Goal: Transaction & Acquisition: Subscribe to service/newsletter

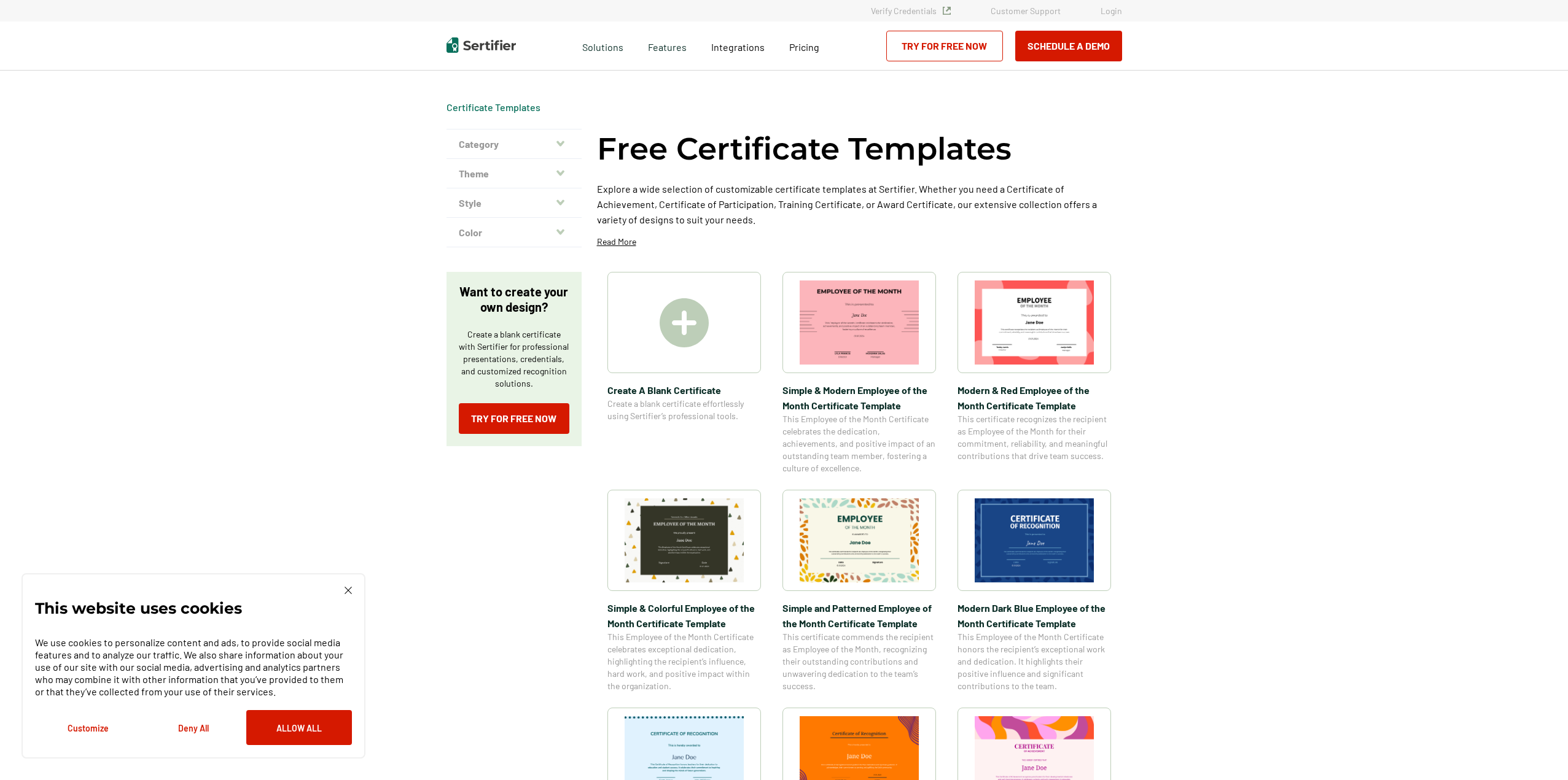
click at [492, 138] on button "Category" at bounding box center [514, 144] width 135 height 29
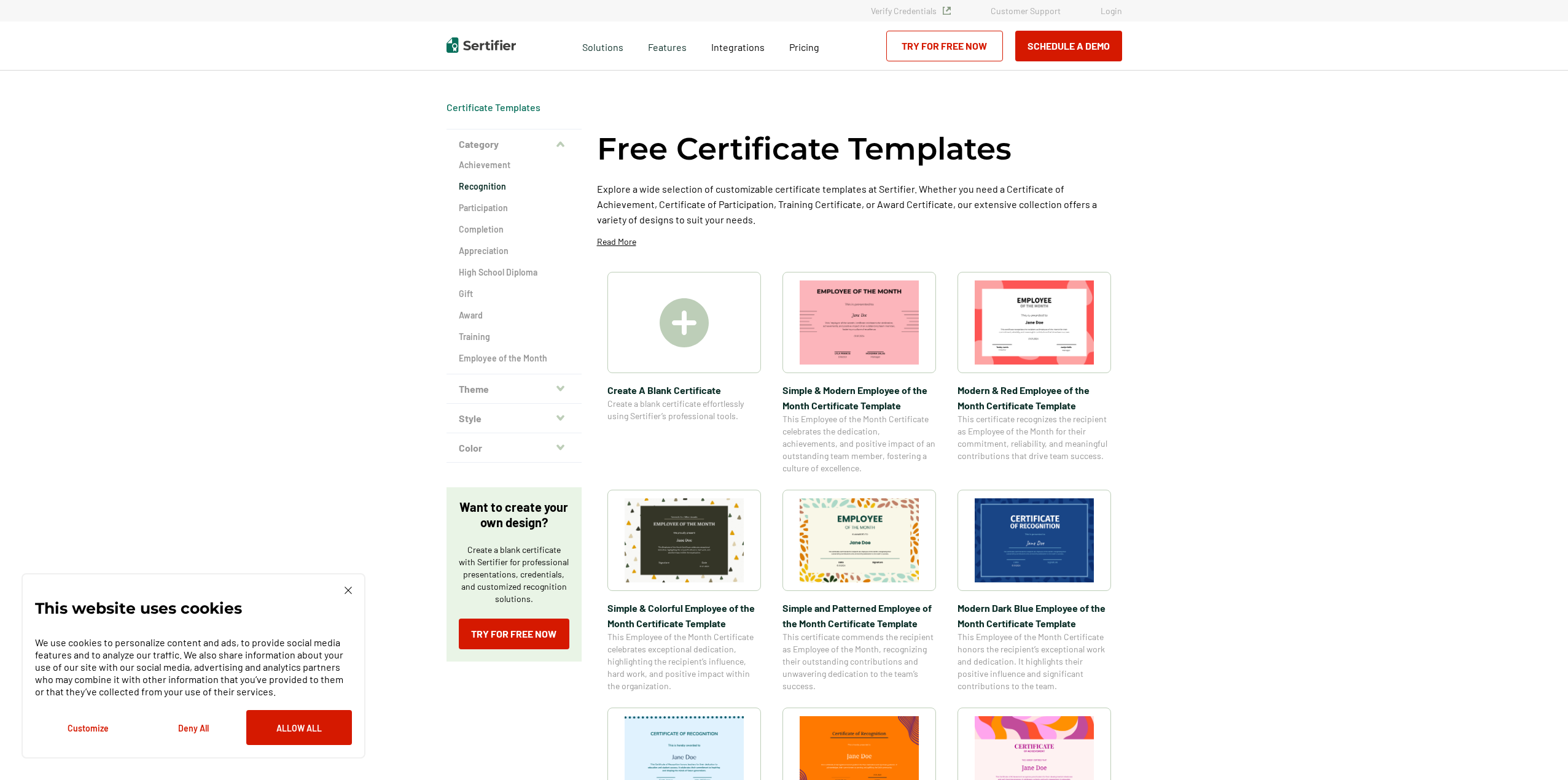
click at [485, 191] on h2 "Recognition" at bounding box center [514, 186] width 110 height 12
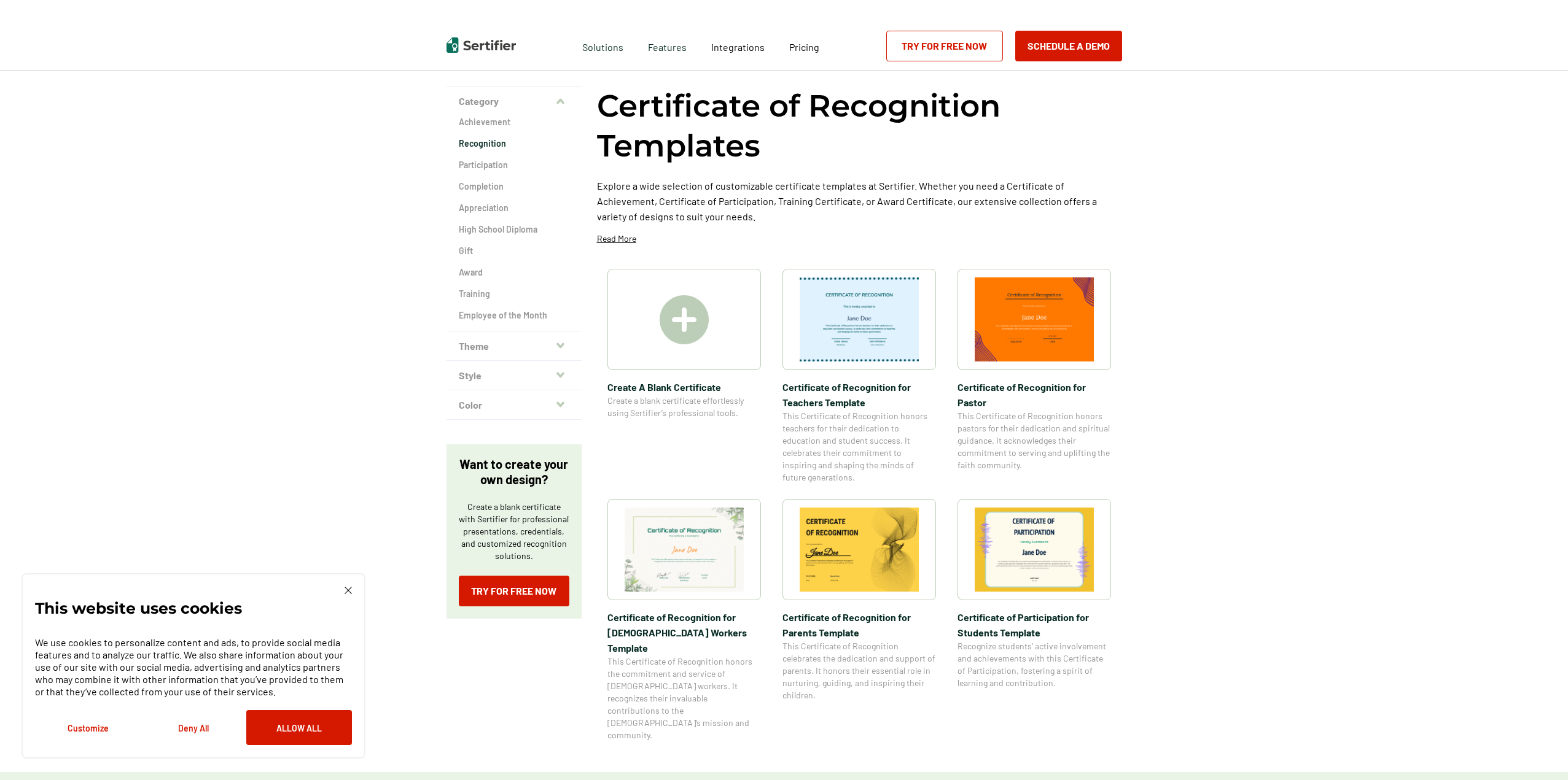
scroll to position [123, 0]
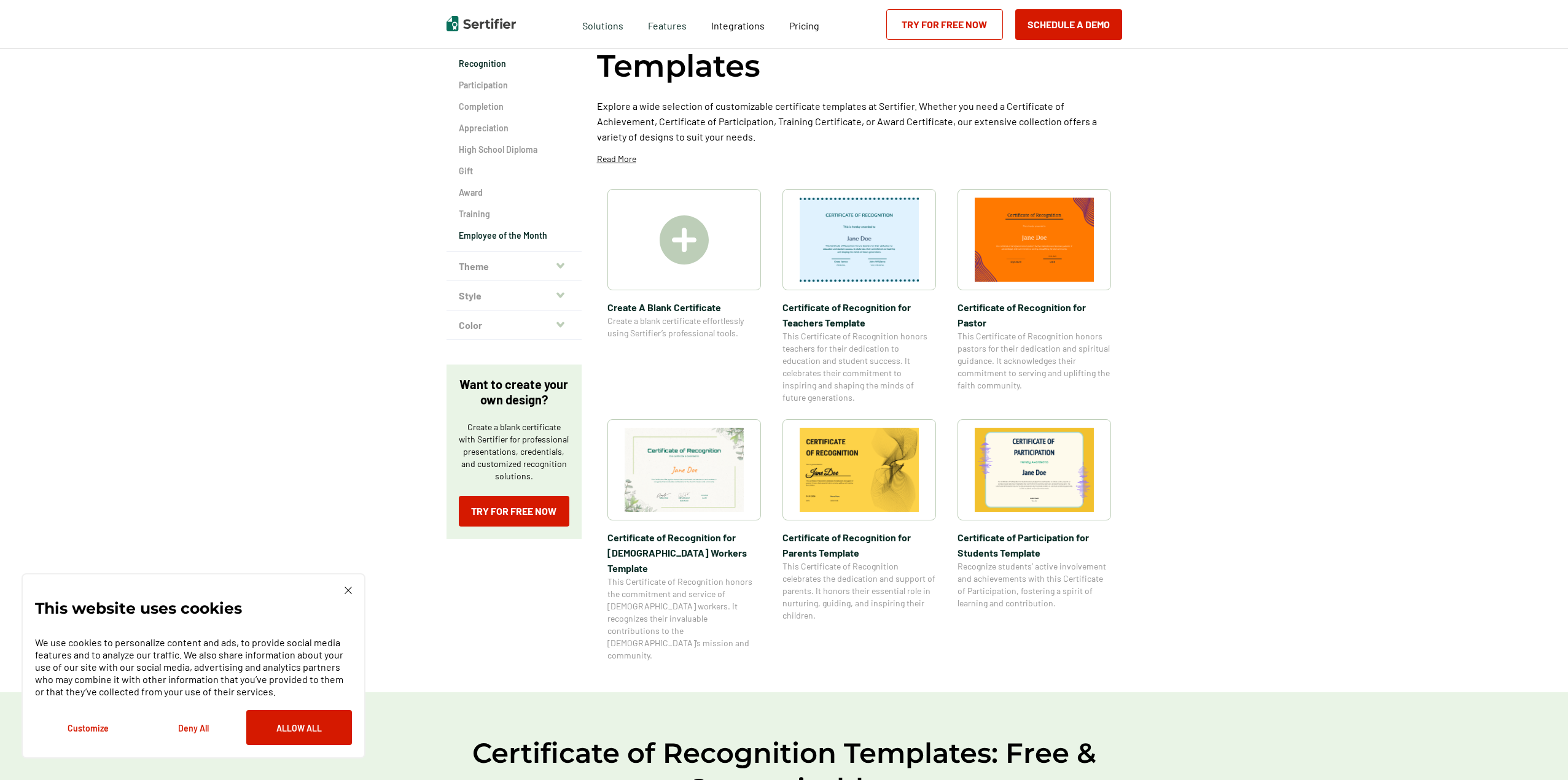
click at [483, 230] on h2 "Employee of the Month" at bounding box center [514, 235] width 110 height 12
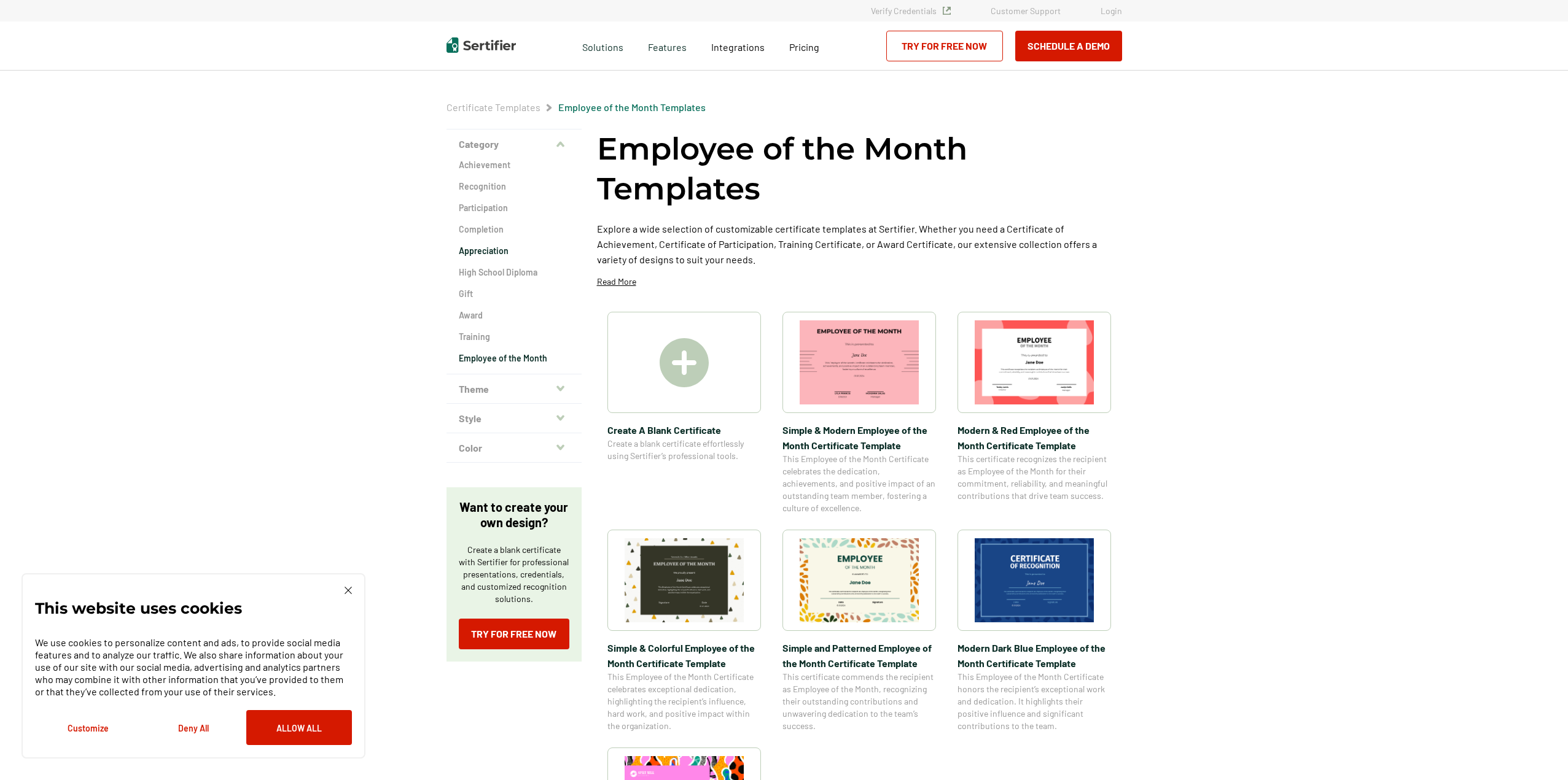
click at [486, 250] on h2 "Appreciation" at bounding box center [514, 251] width 110 height 12
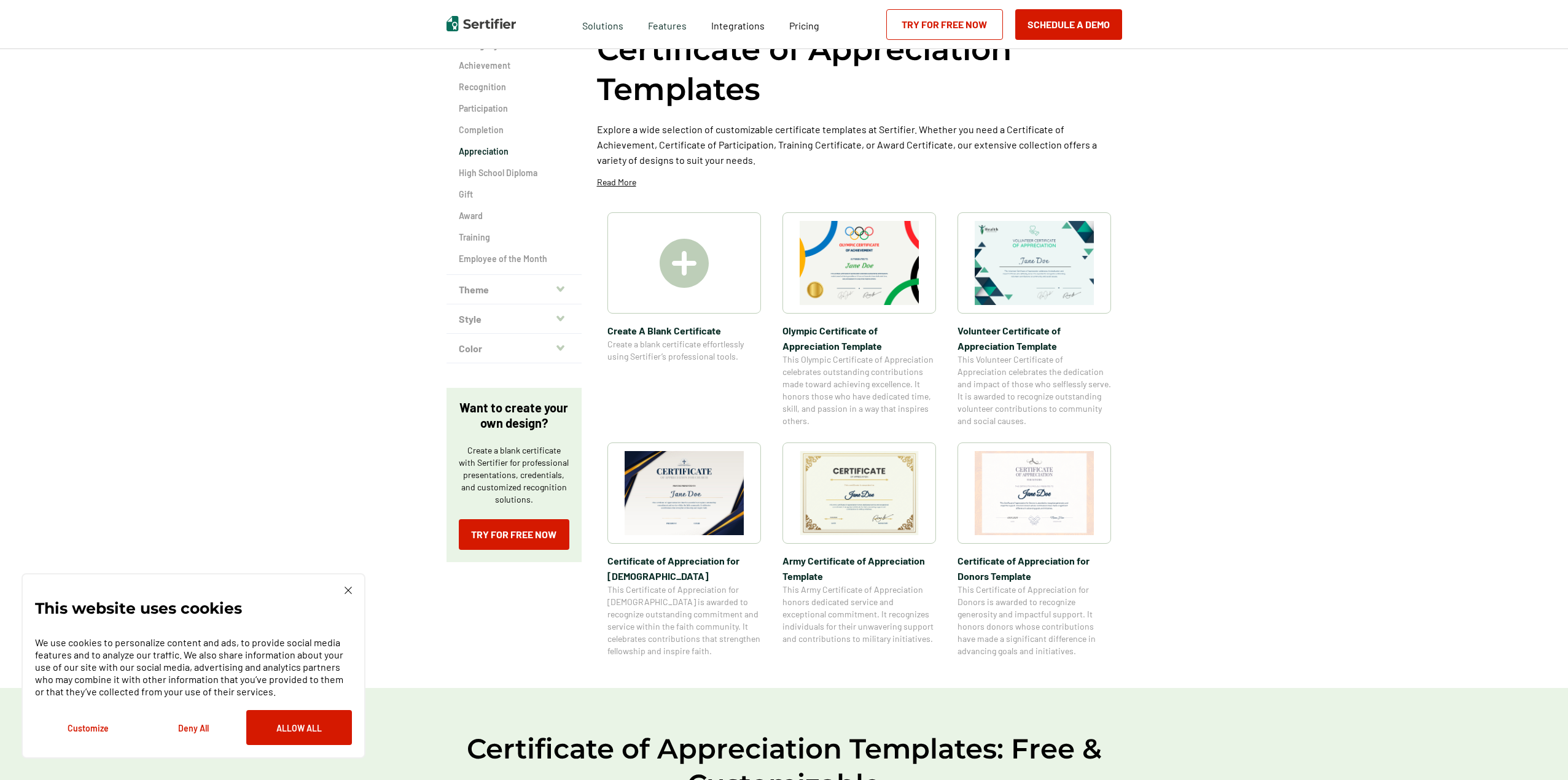
scroll to position [102, 0]
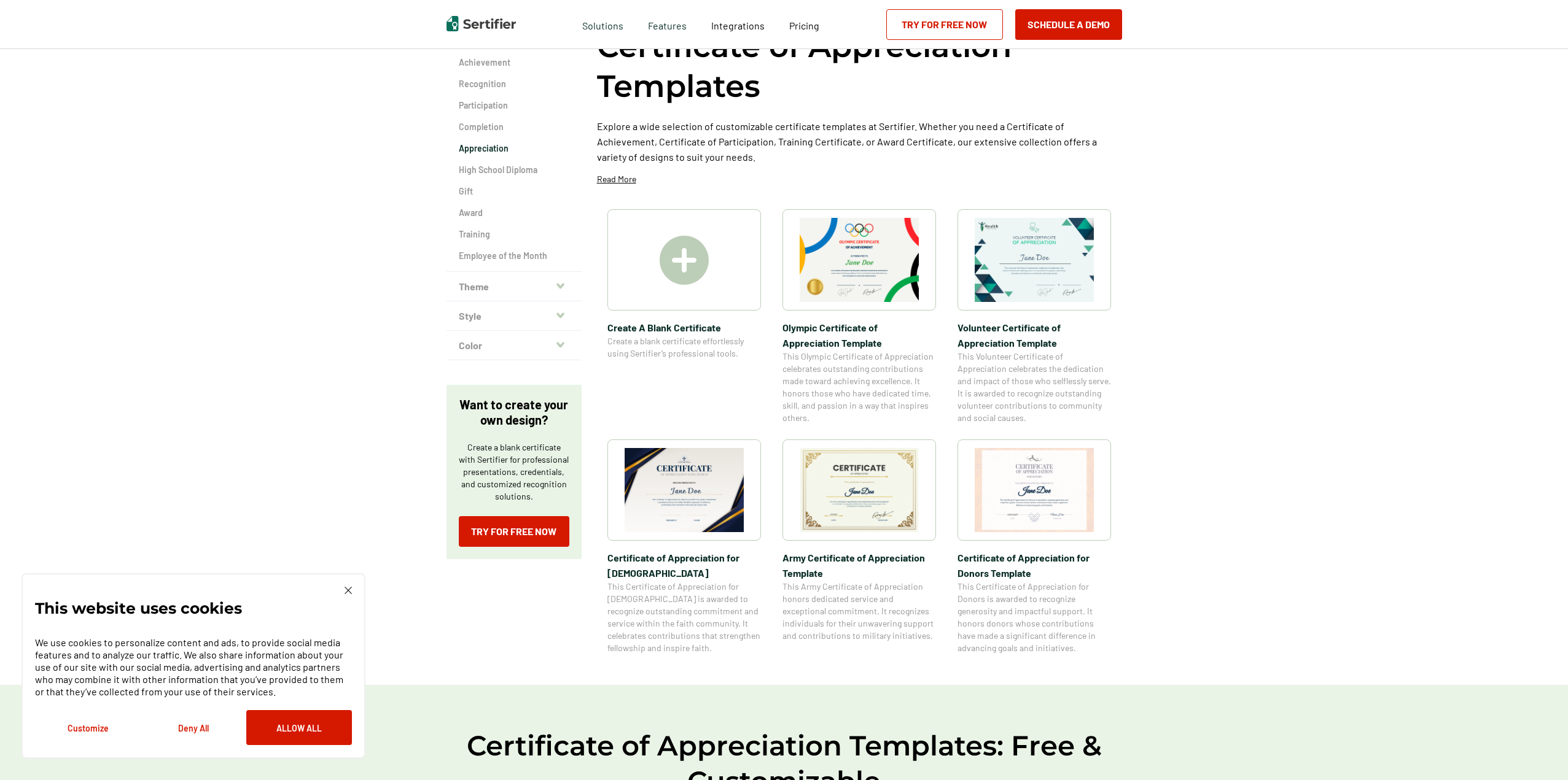
click at [828, 479] on img at bounding box center [860, 490] width 119 height 84
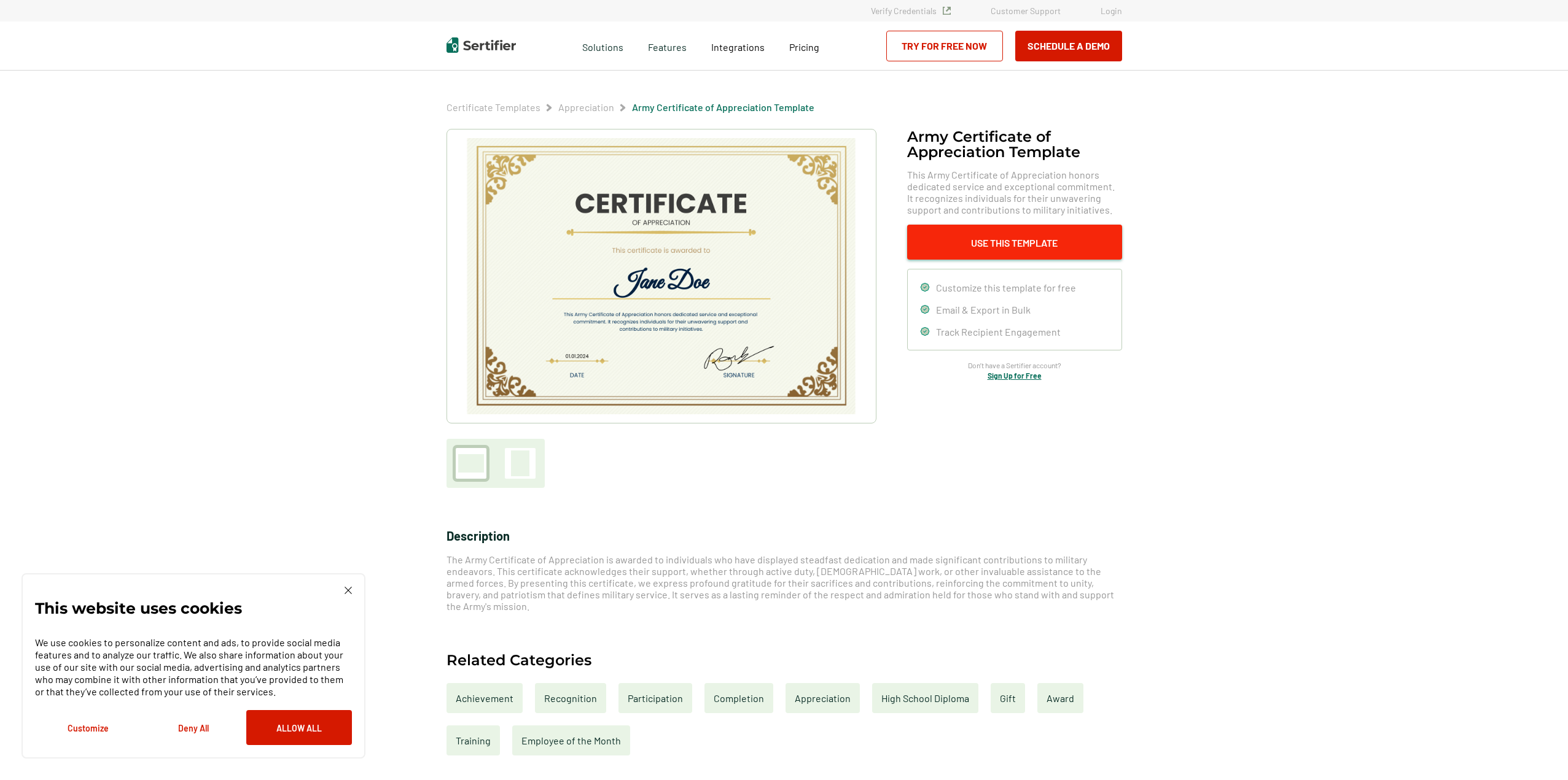
click at [1031, 242] on button "Use This Template" at bounding box center [1014, 242] width 215 height 35
drag, startPoint x: 627, startPoint y: 236, endPoint x: 348, endPoint y: 381, distance: 314.4
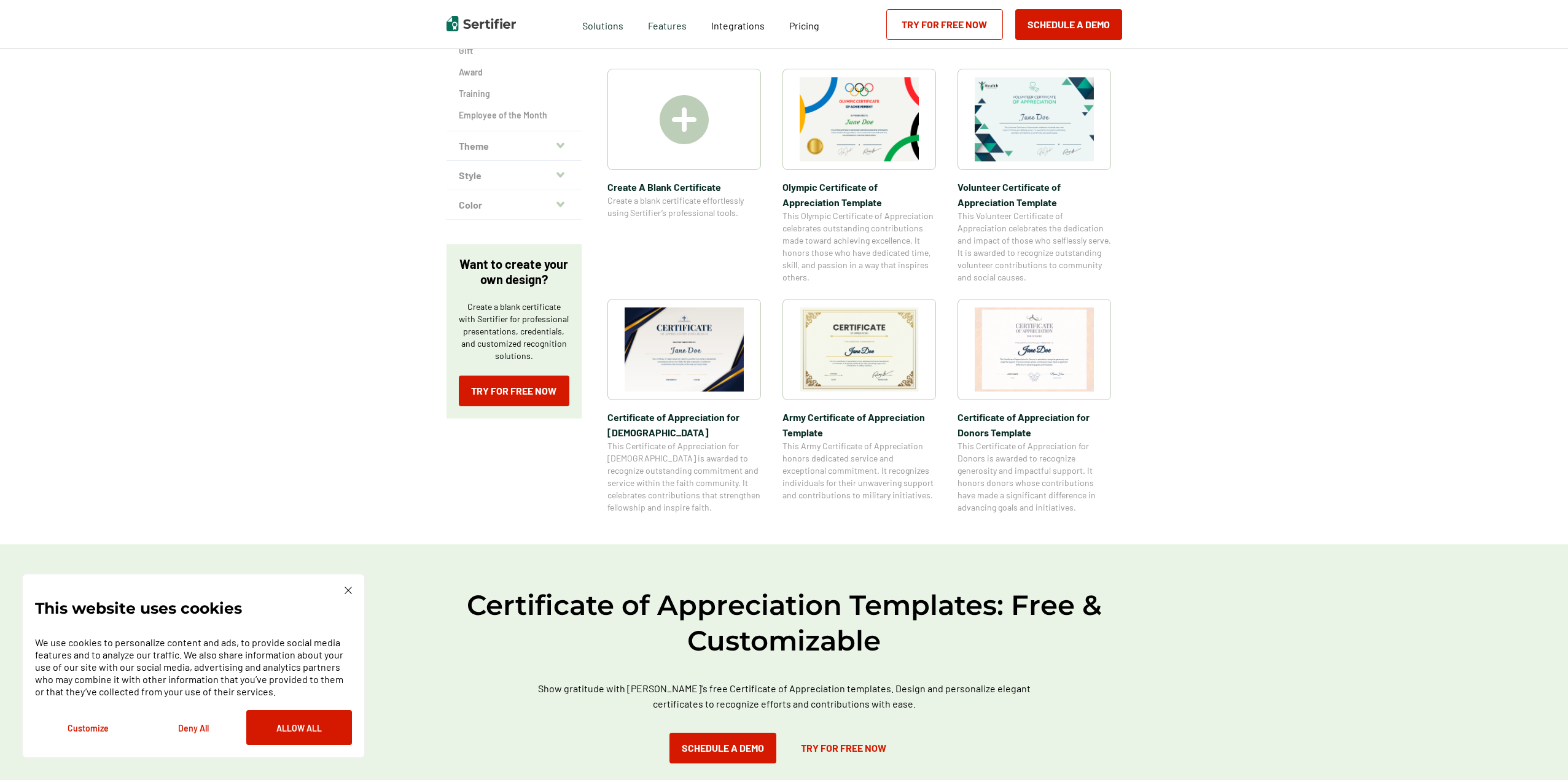
scroll to position [246, 0]
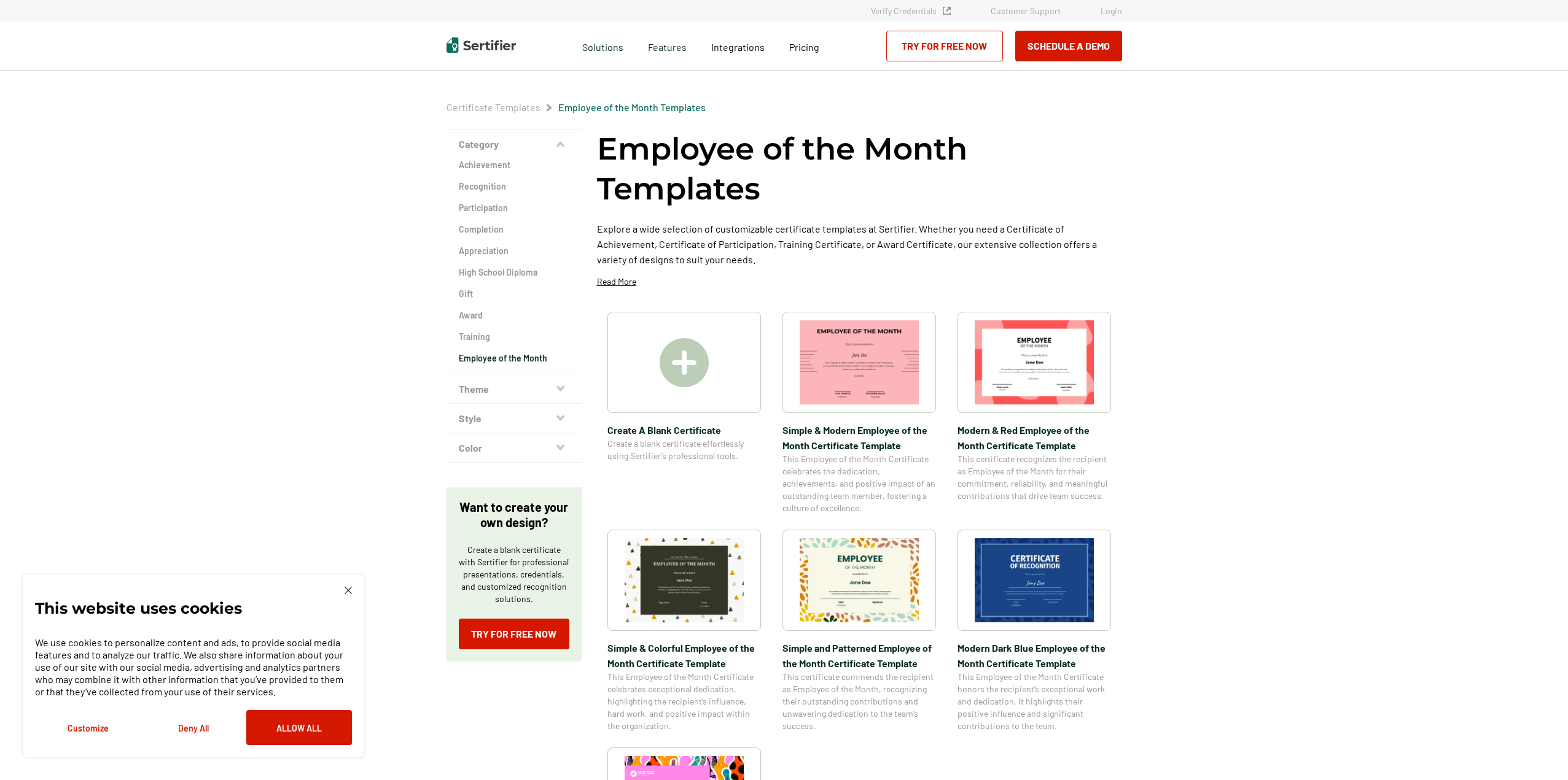
scroll to position [123, 0]
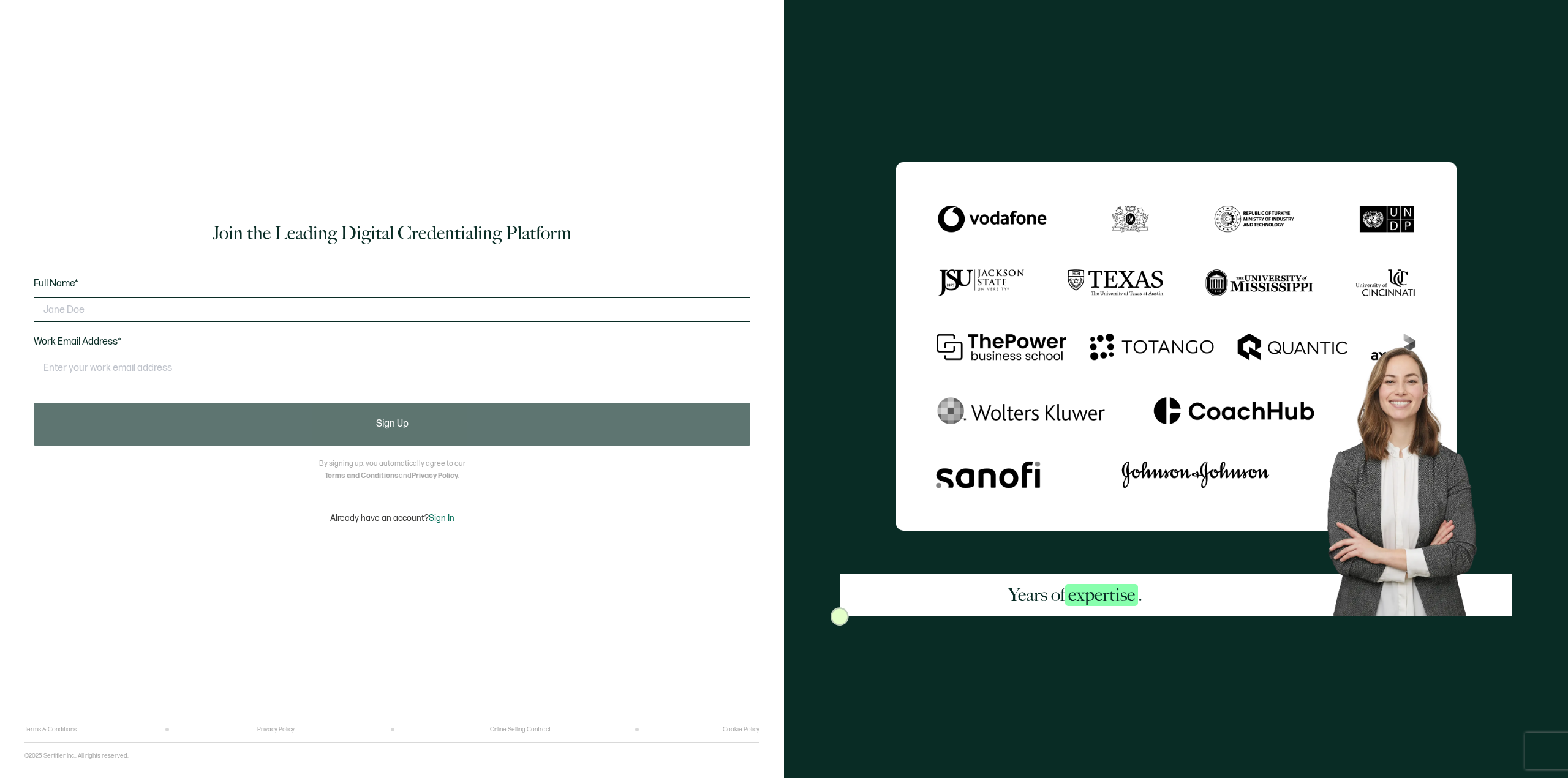
click at [256, 308] on input "text" at bounding box center [392, 310] width 717 height 25
click at [394, 369] on input "text" at bounding box center [392, 368] width 717 height 25
click at [335, 363] on input "text" at bounding box center [392, 368] width 717 height 25
type input "wallnut82@gmail.com"
click at [305, 314] on input "text" at bounding box center [392, 310] width 717 height 25
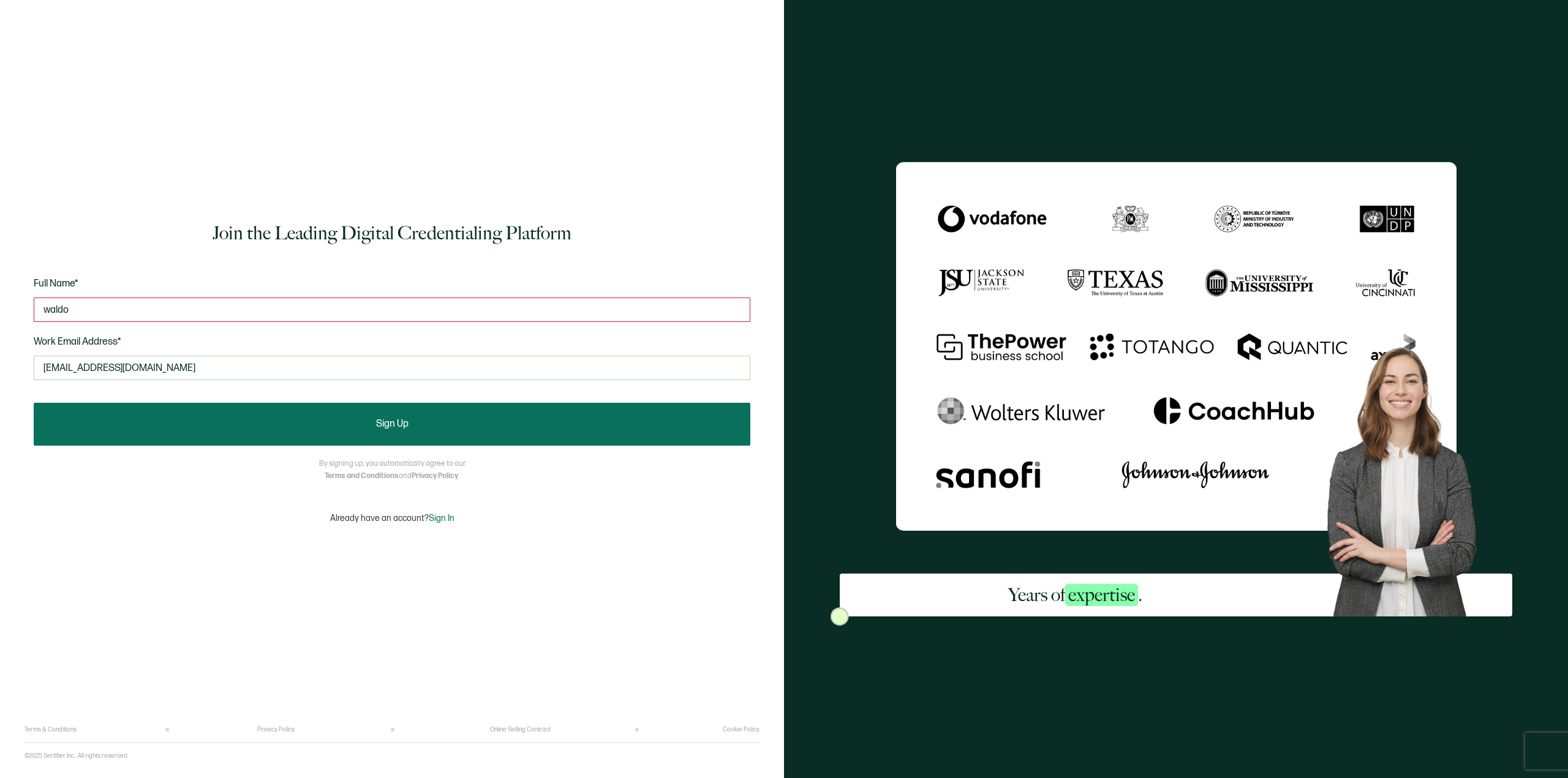
type input "waldo"
click at [314, 433] on button "Sign Up" at bounding box center [392, 424] width 717 height 43
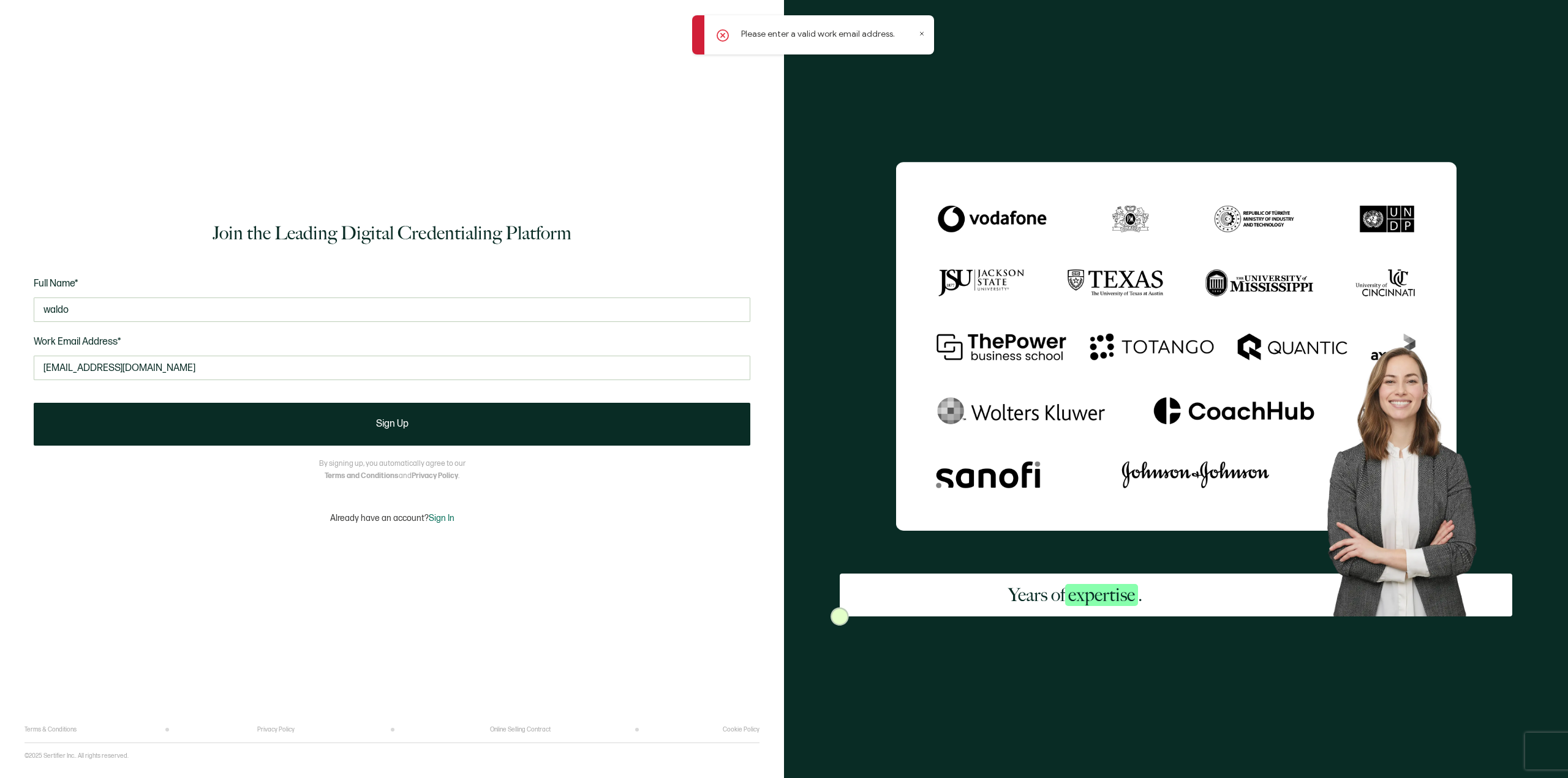
click at [924, 34] on icon at bounding box center [921, 33] width 6 height 6
click at [144, 374] on input "wallnut82@gmail.com" at bounding box center [392, 368] width 717 height 25
click at [158, 361] on input "wallnut82@gmail.com" at bounding box center [392, 368] width 717 height 25
